Goal: Task Accomplishment & Management: Manage account settings

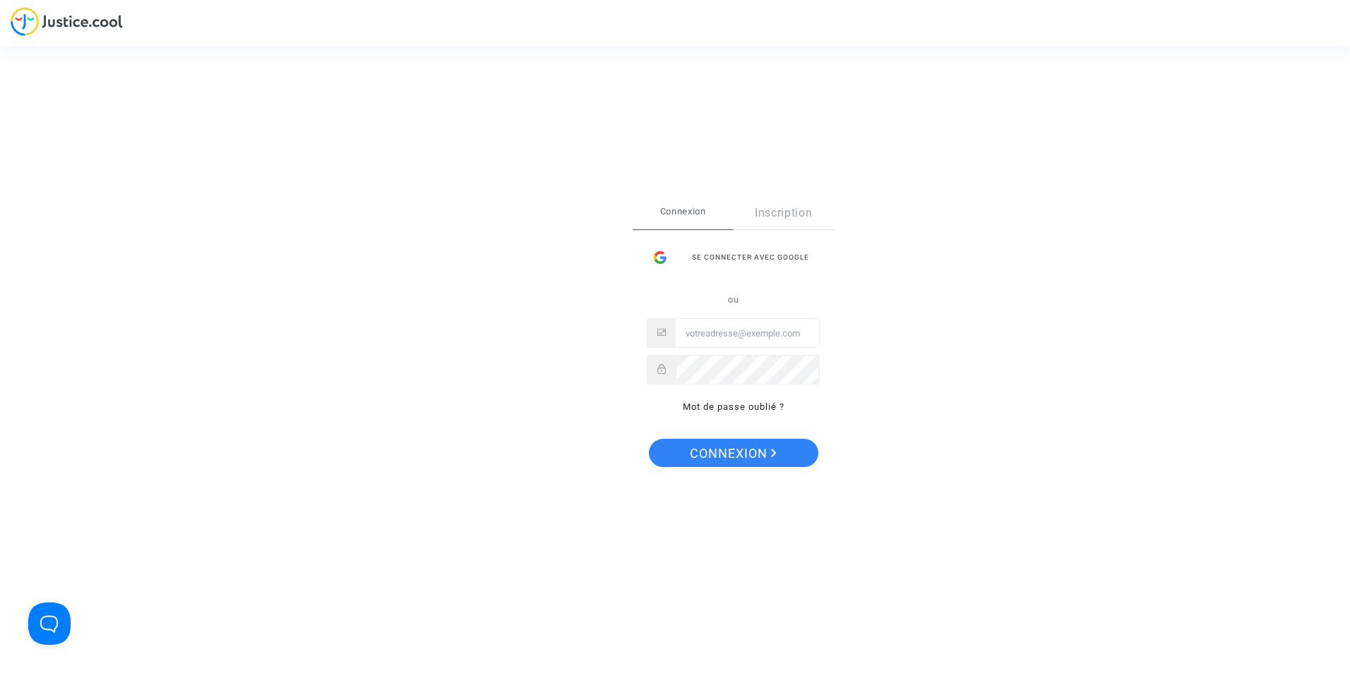
type input "levavasseur.prudence@llpavocat.com"
click at [767, 452] on span "Connexion" at bounding box center [733, 454] width 87 height 30
